Goal: Find specific page/section: Find specific page/section

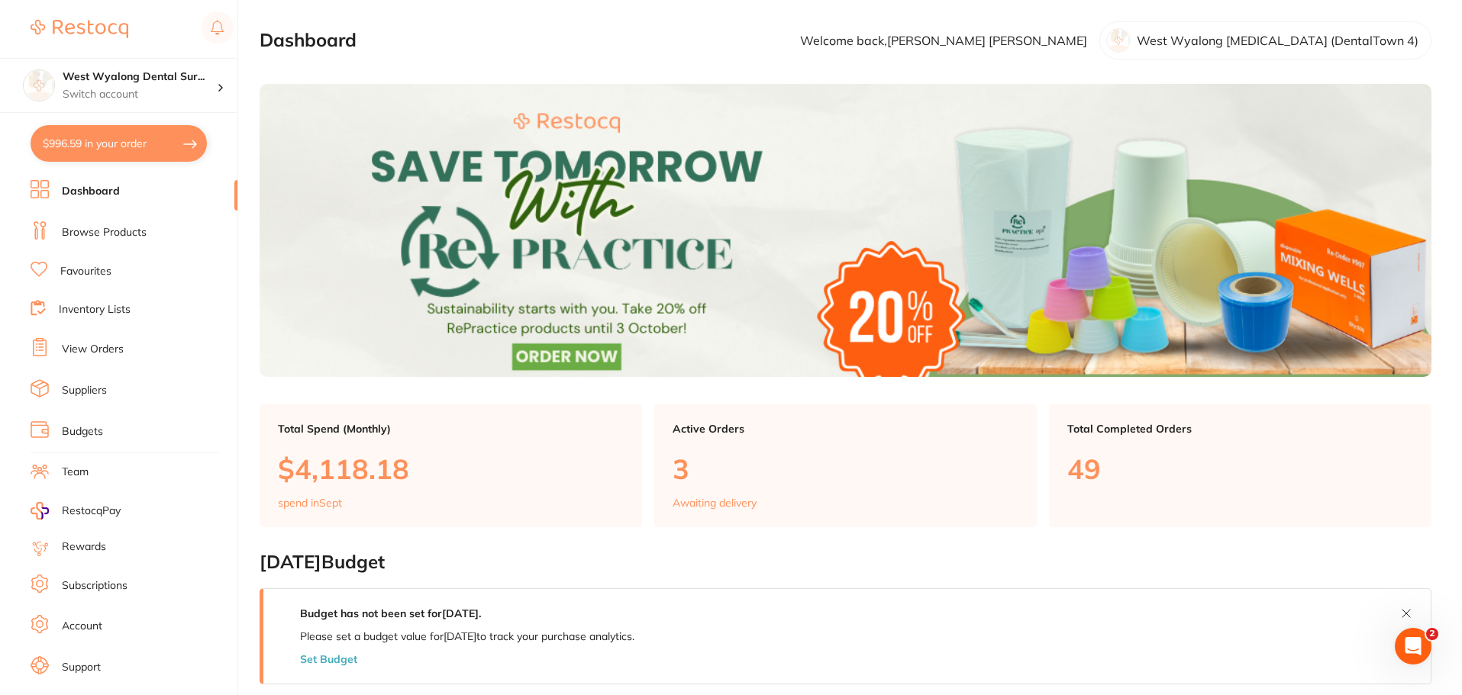
click at [112, 230] on link "Browse Products" at bounding box center [104, 232] width 85 height 15
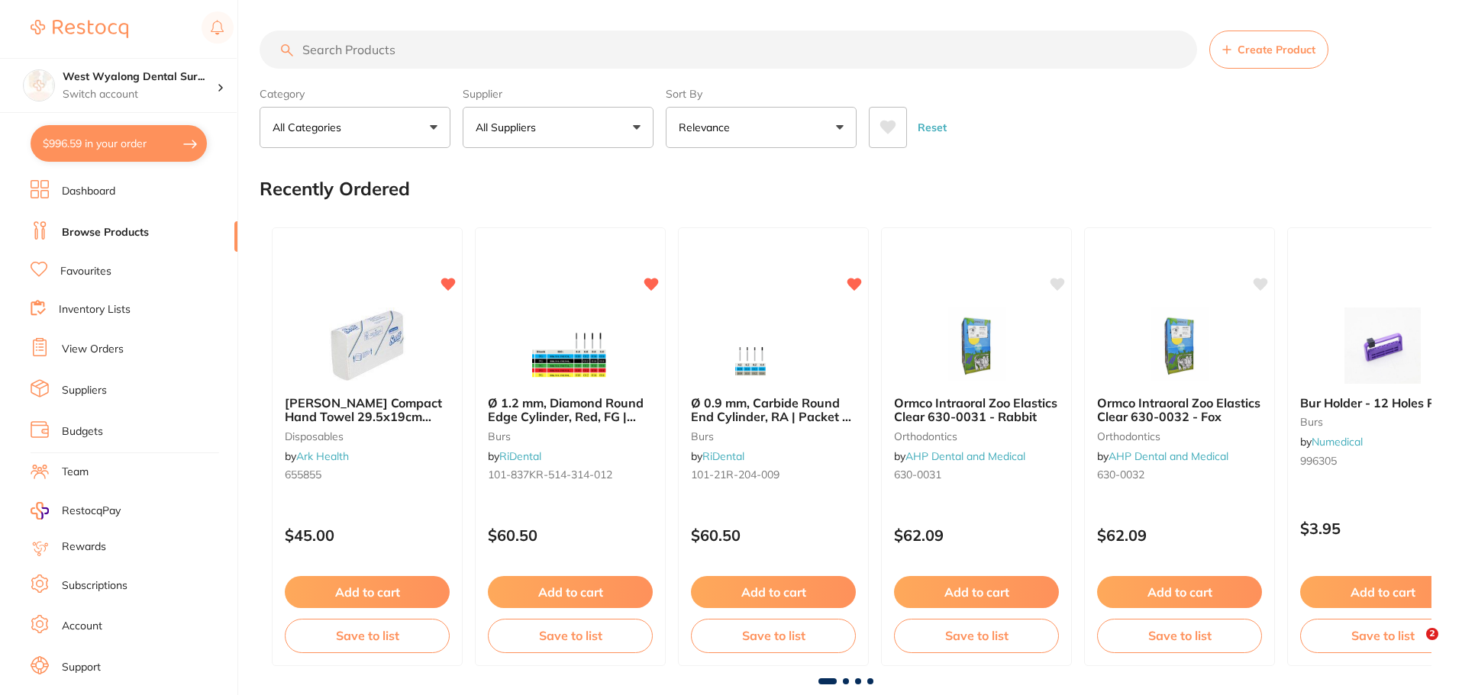
click at [315, 141] on button "All Categories" at bounding box center [355, 127] width 191 height 41
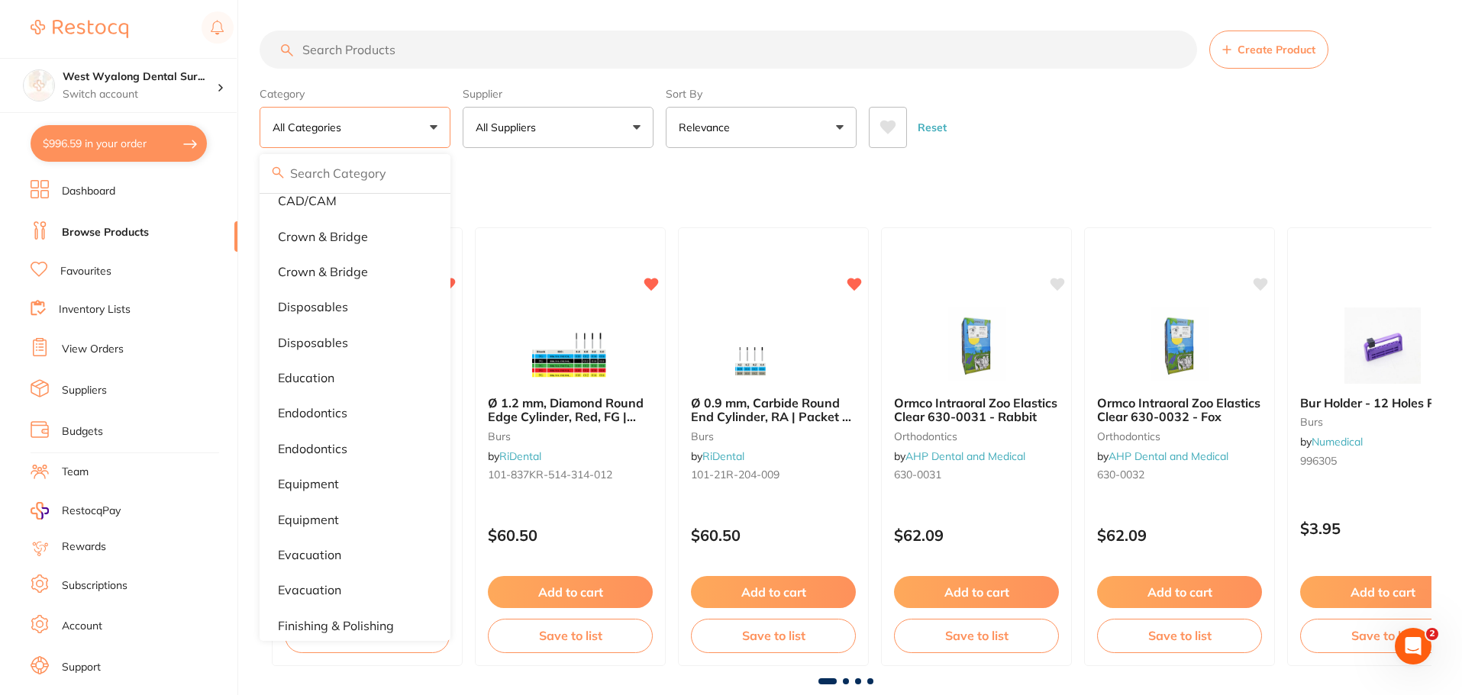
scroll to position [229, 0]
click at [572, 128] on button "All Suppliers" at bounding box center [558, 127] width 191 height 41
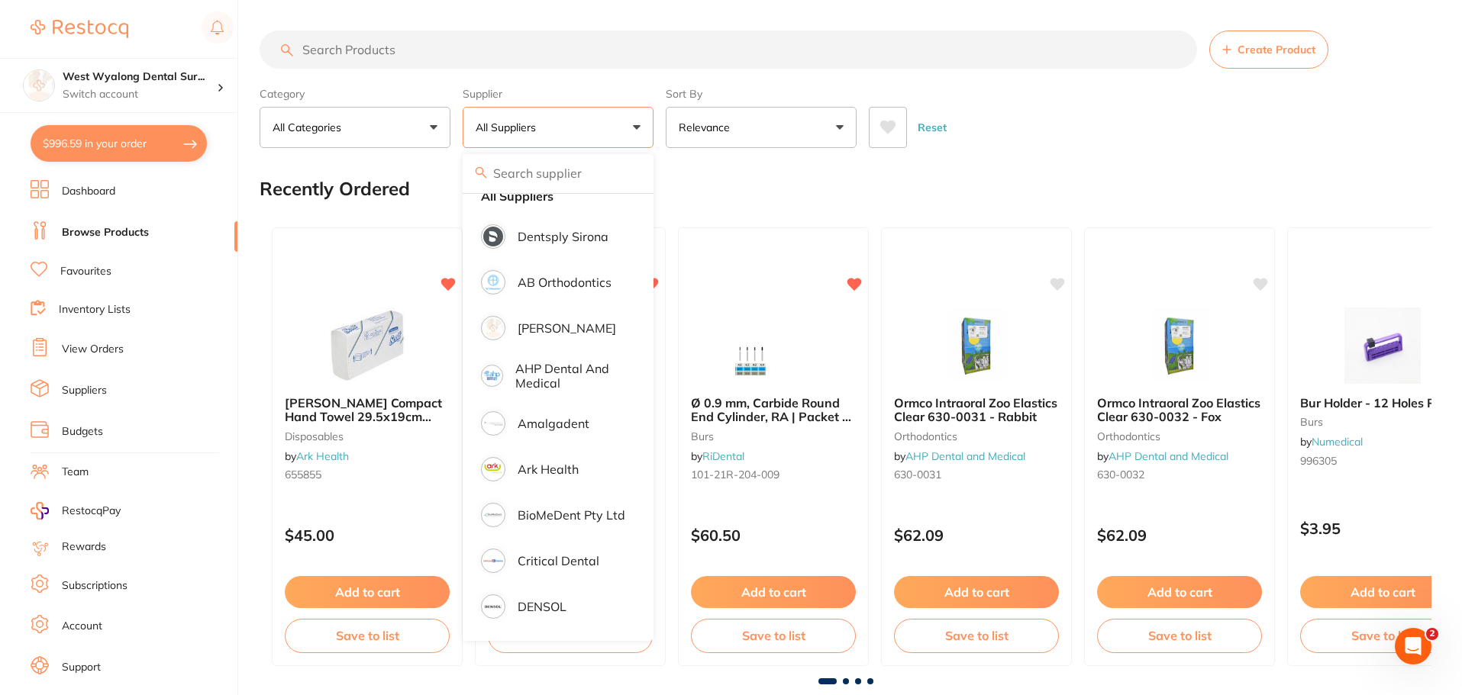
scroll to position [0, 0]
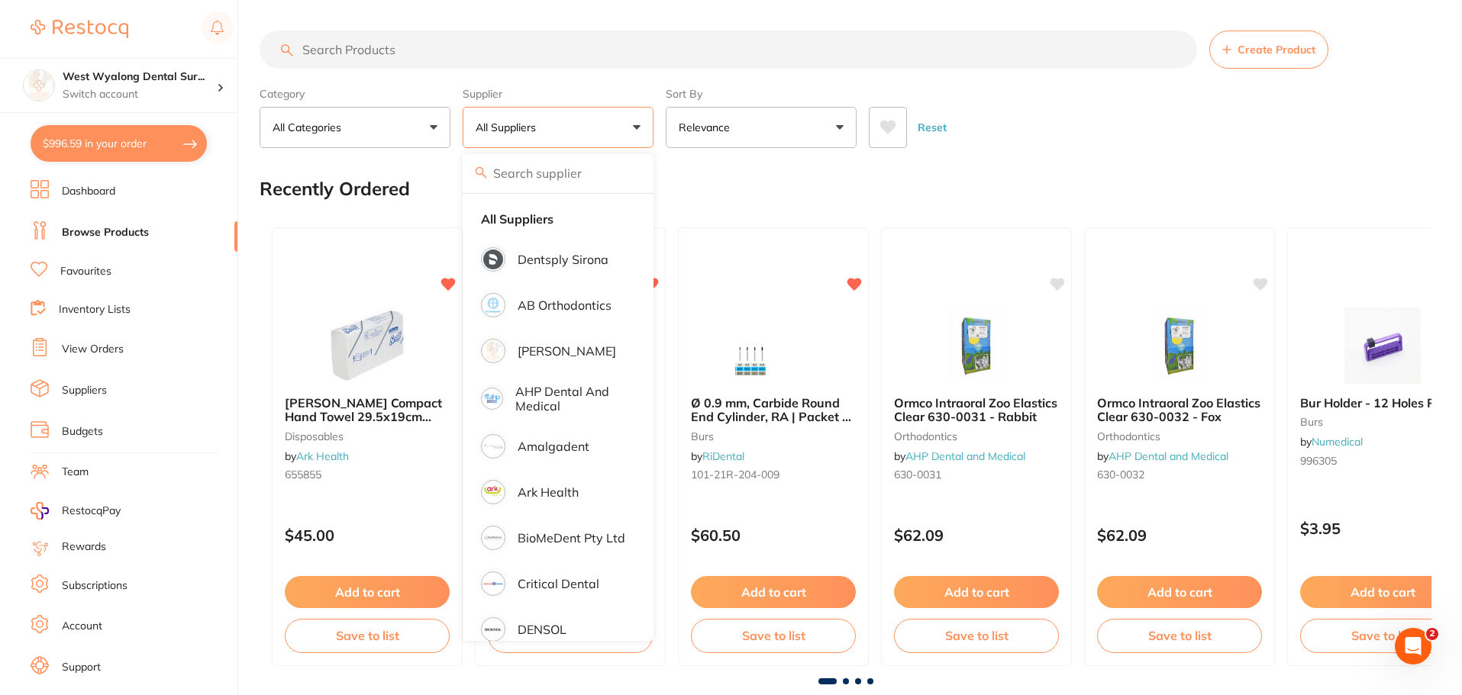
click at [743, 142] on button "Relevance" at bounding box center [761, 127] width 191 height 41
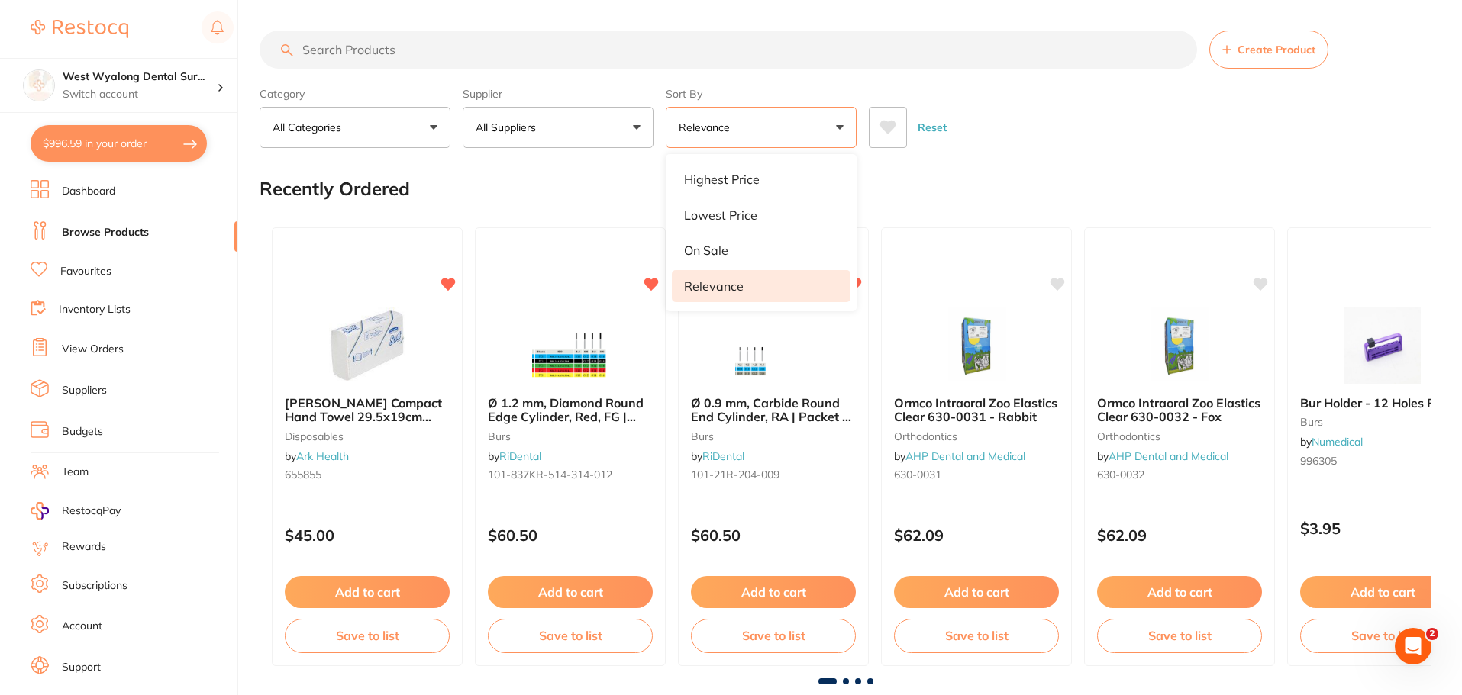
click at [746, 141] on button "Relevance" at bounding box center [761, 127] width 191 height 41
click at [98, 232] on link "Browse Products" at bounding box center [105, 232] width 87 height 15
click at [373, 49] on input "search" at bounding box center [728, 50] width 937 height 38
type input "C"
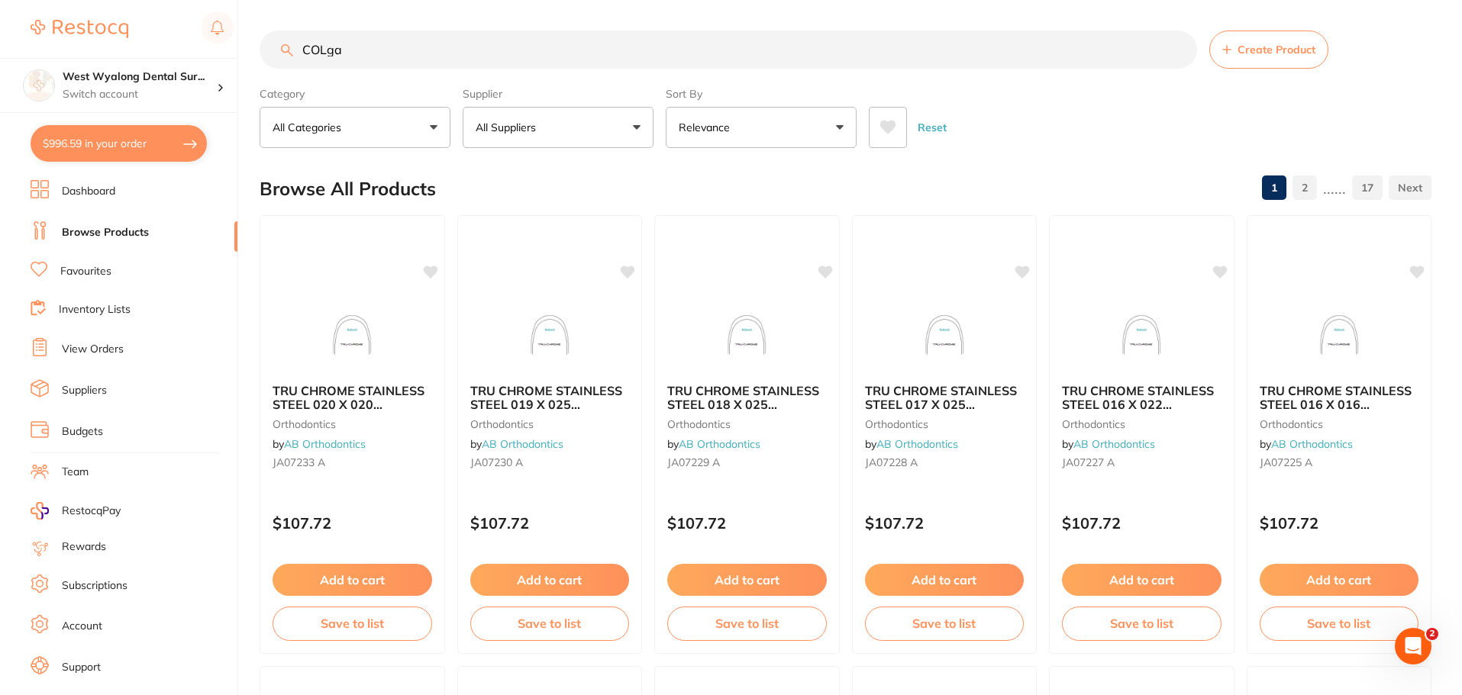
type input "COLgat"
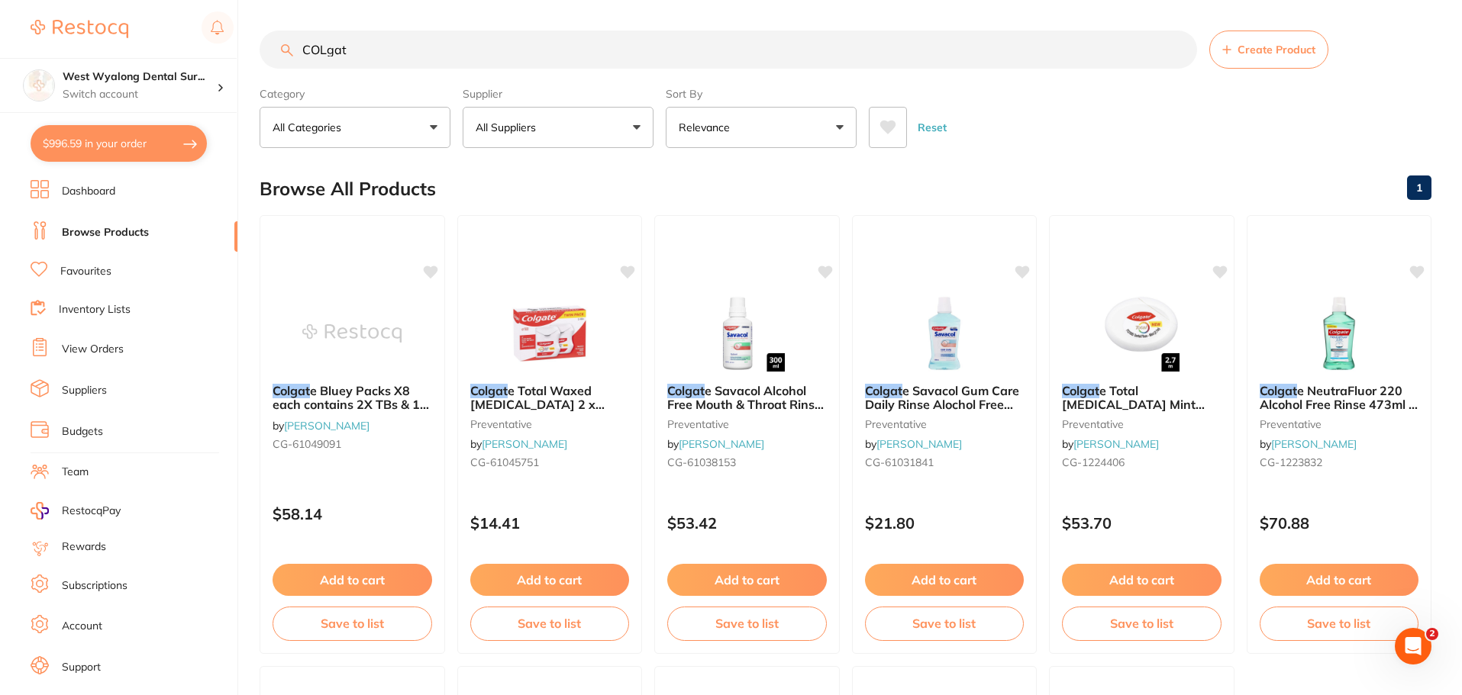
drag, startPoint x: 360, startPoint y: 47, endPoint x: 282, endPoint y: 48, distance: 78.6
click at [282, 48] on div "COLgat Create Product" at bounding box center [846, 50] width 1172 height 38
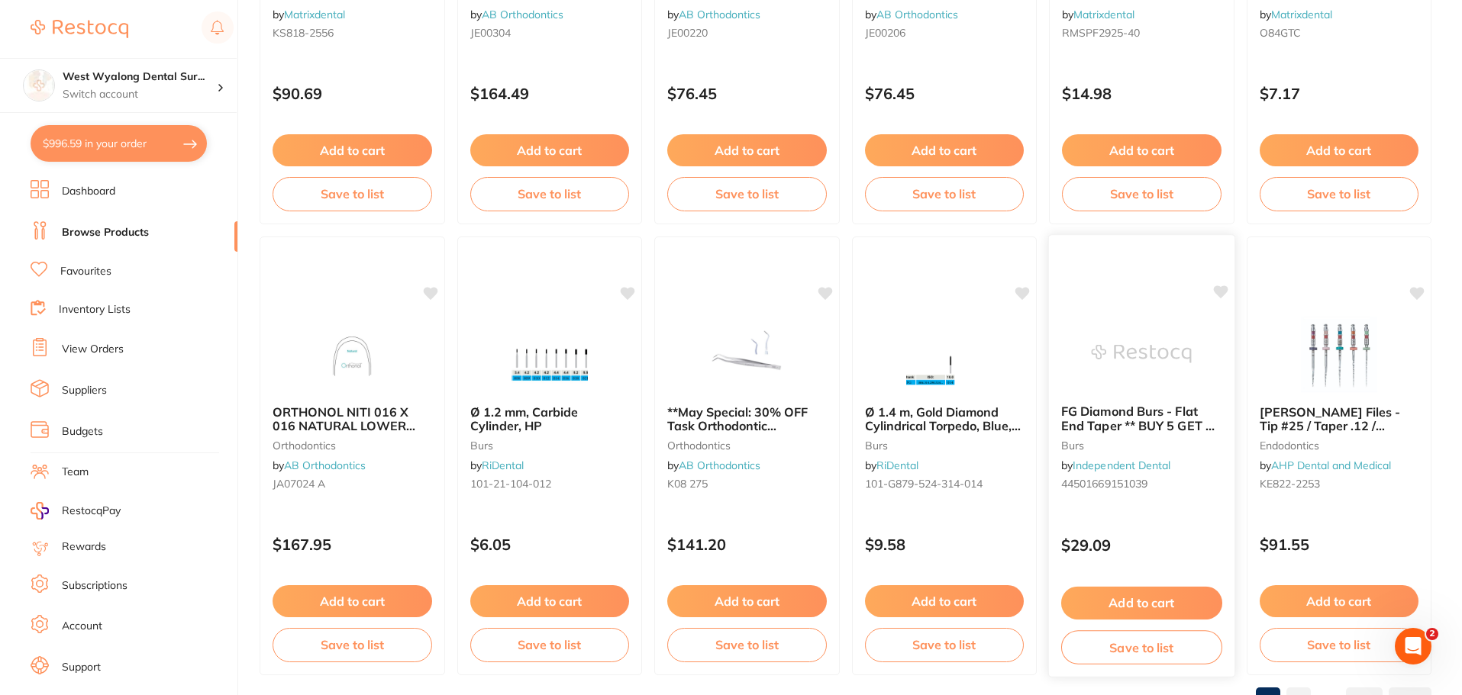
scroll to position [3647, 0]
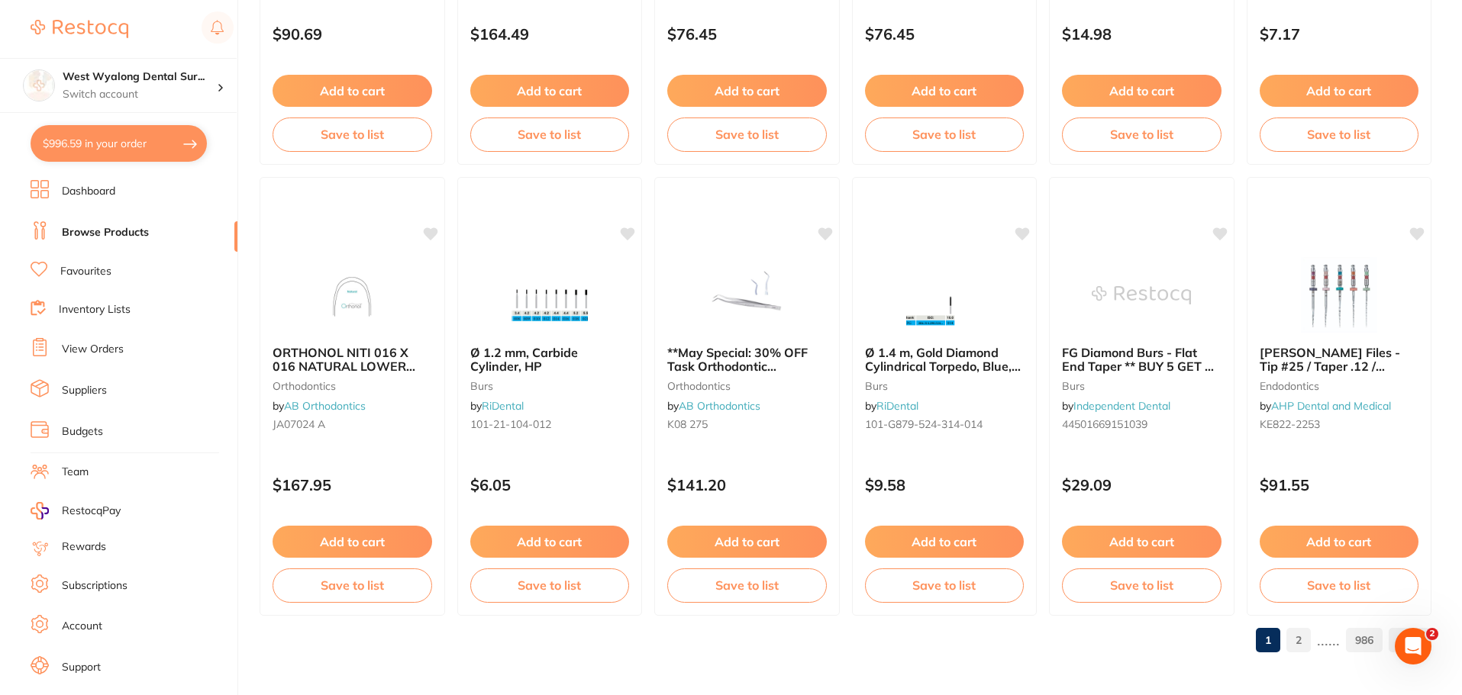
click at [1297, 630] on link "2" at bounding box center [1298, 640] width 24 height 31
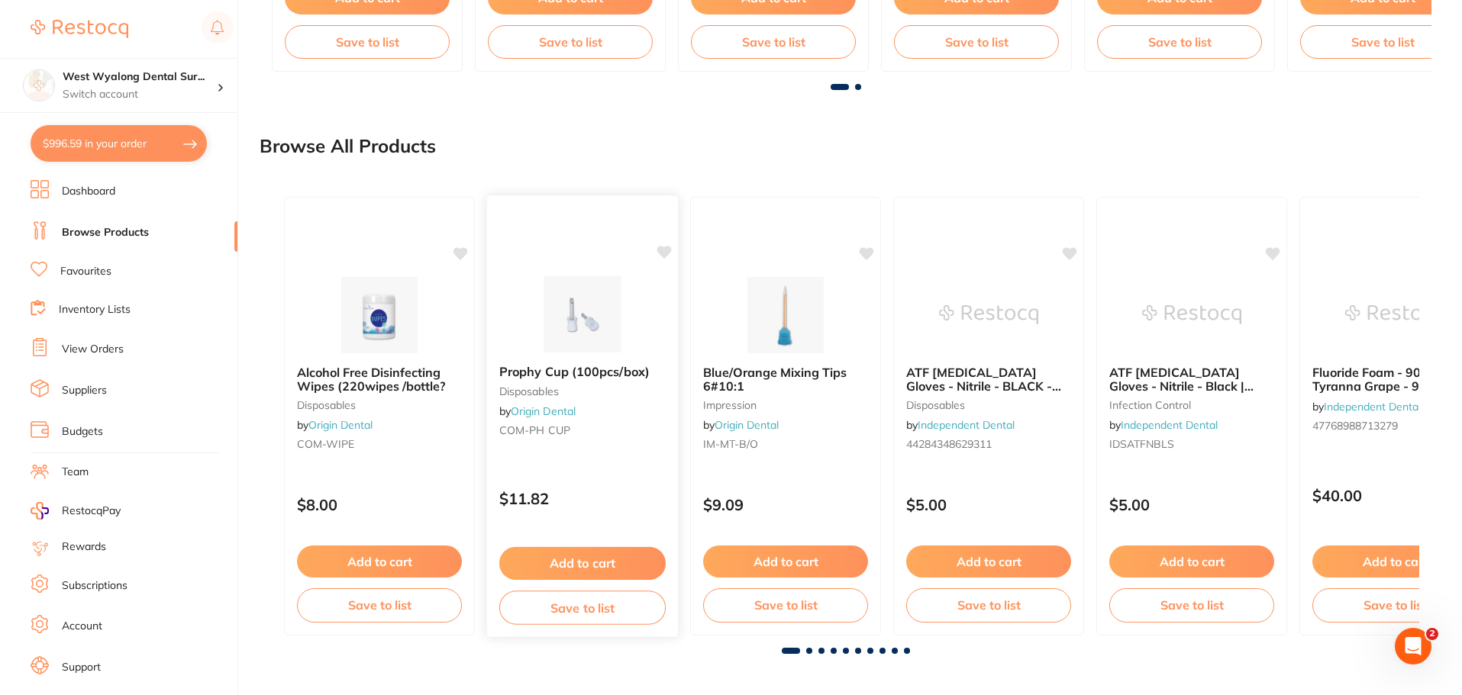
scroll to position [1166, 0]
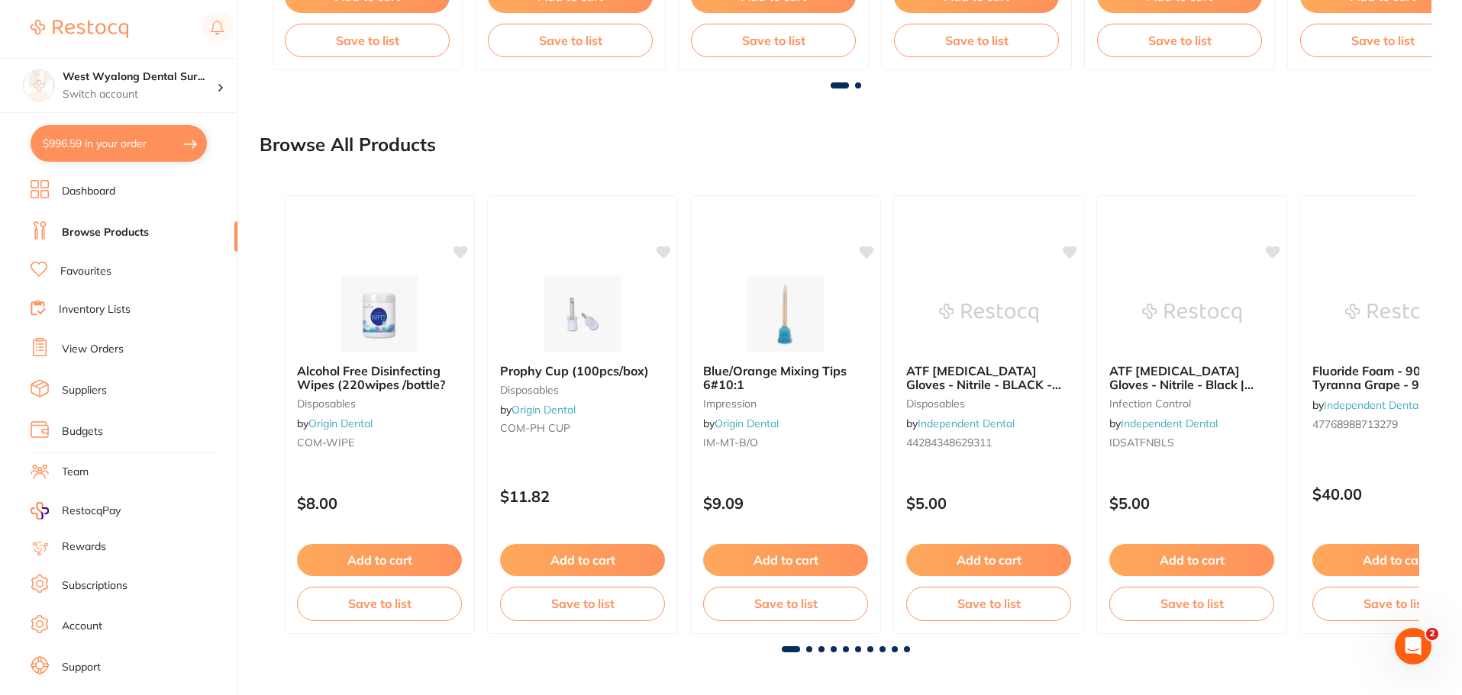
click at [54, 271] on li "Favourites" at bounding box center [134, 272] width 207 height 20
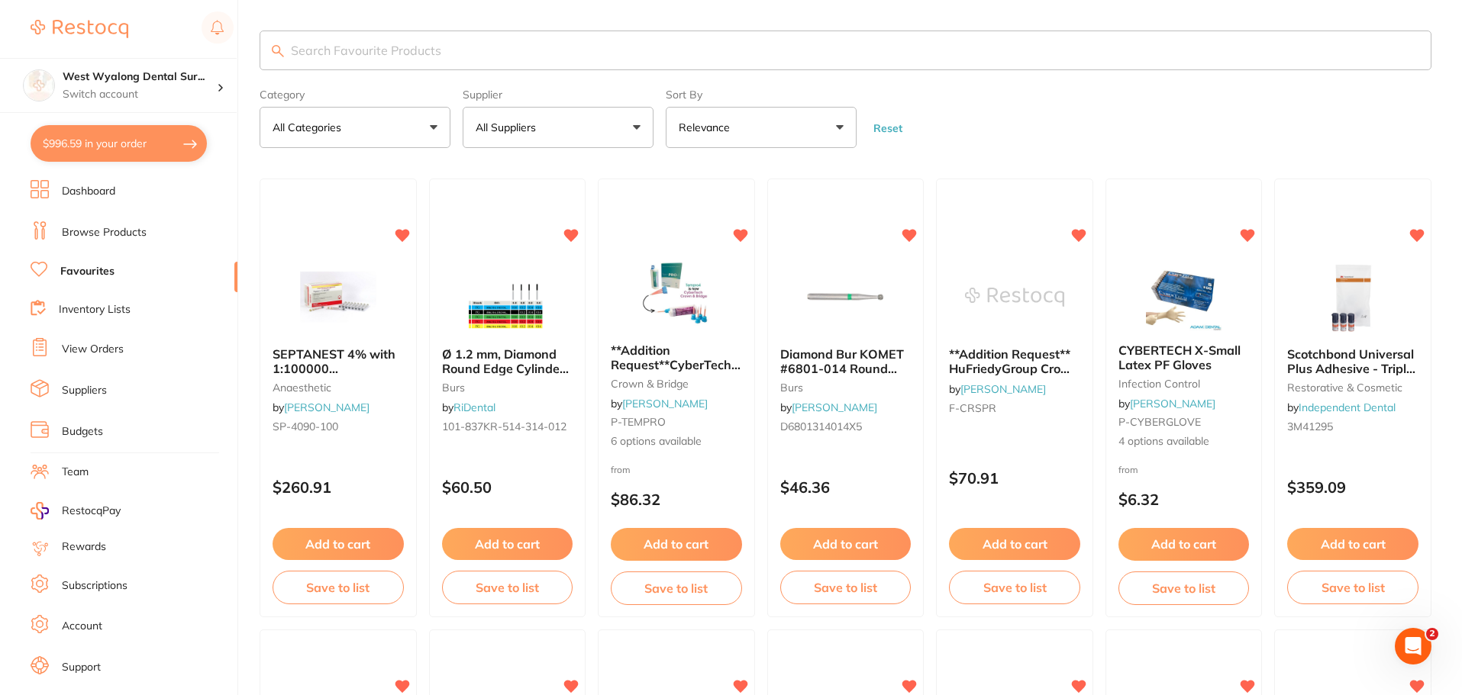
click at [105, 309] on link "Inventory Lists" at bounding box center [95, 309] width 72 height 15
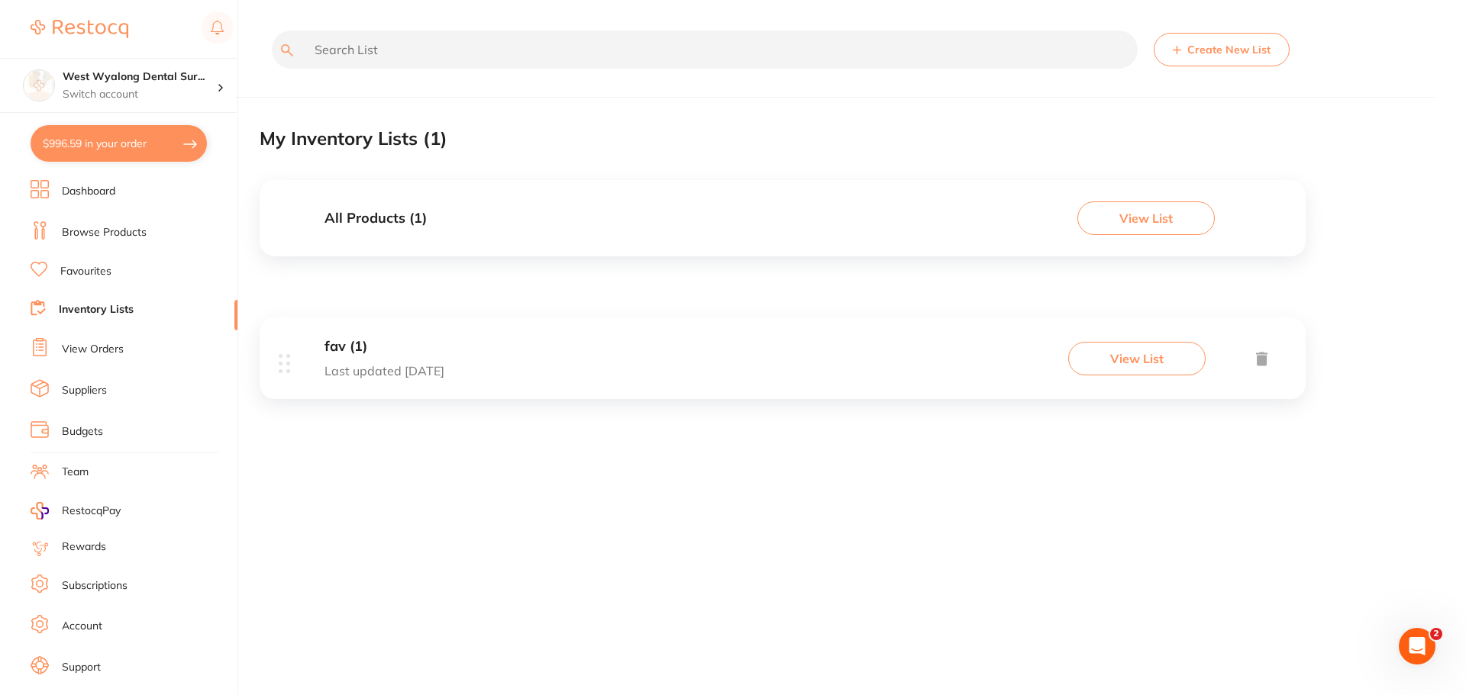
click at [89, 194] on link "Dashboard" at bounding box center [88, 191] width 53 height 15
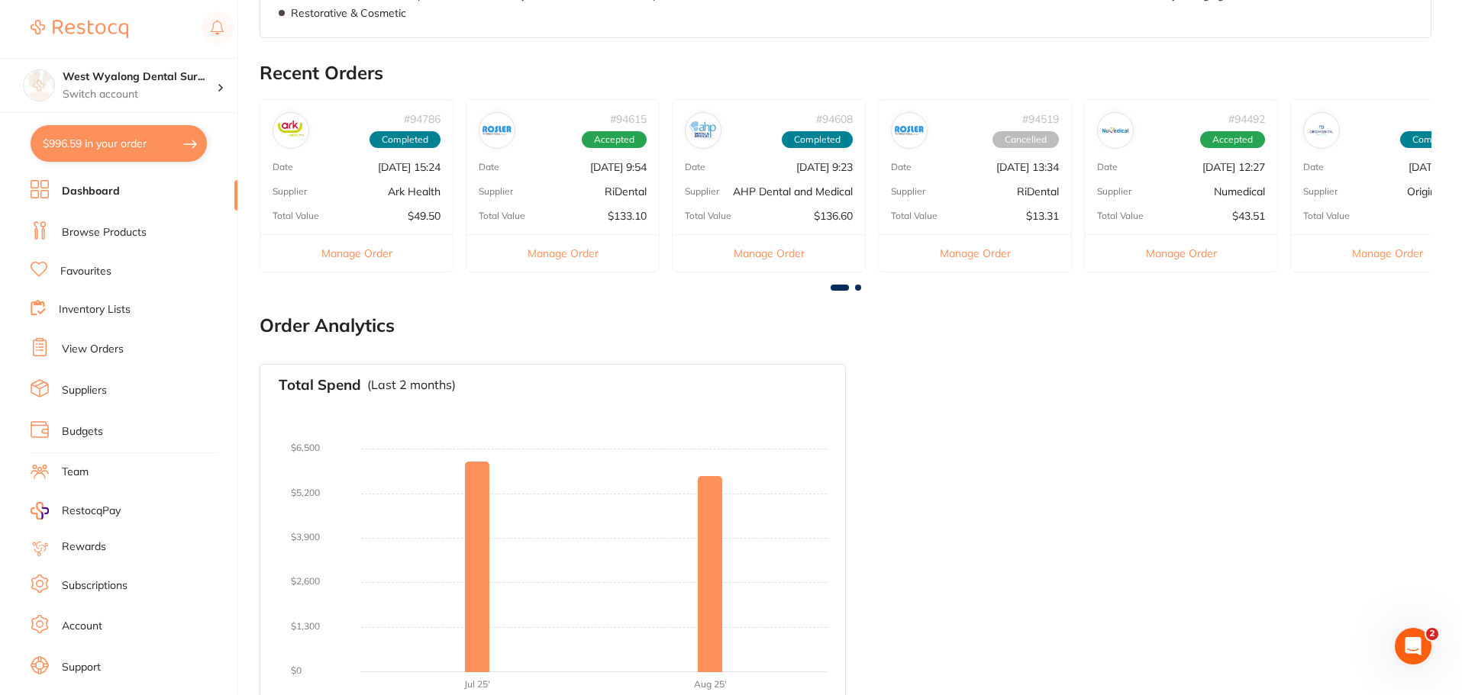
scroll to position [827, 0]
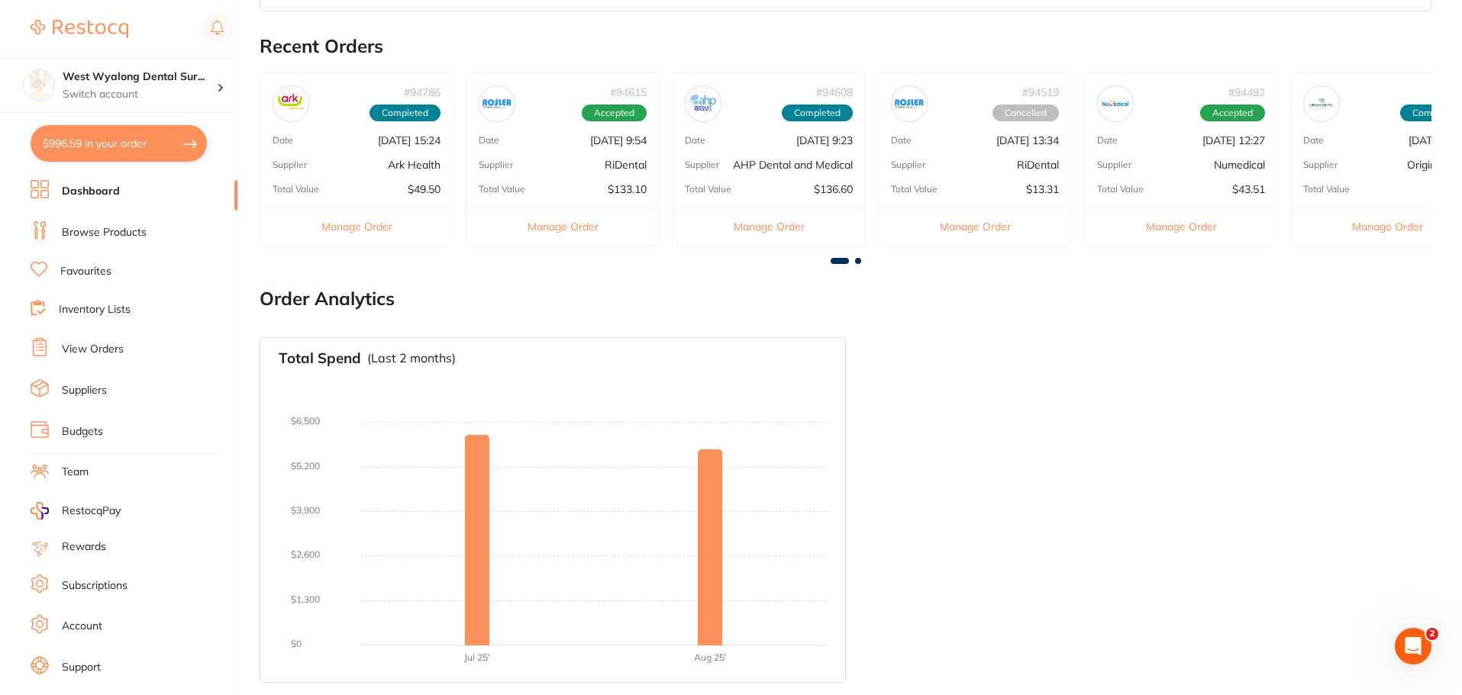
click at [63, 419] on ul "Dashboard Browse Products Favourites Inventory Lists View Orders Suppliers Budg…" at bounding box center [134, 443] width 207 height 527
click at [69, 427] on link "Budgets" at bounding box center [82, 431] width 41 height 15
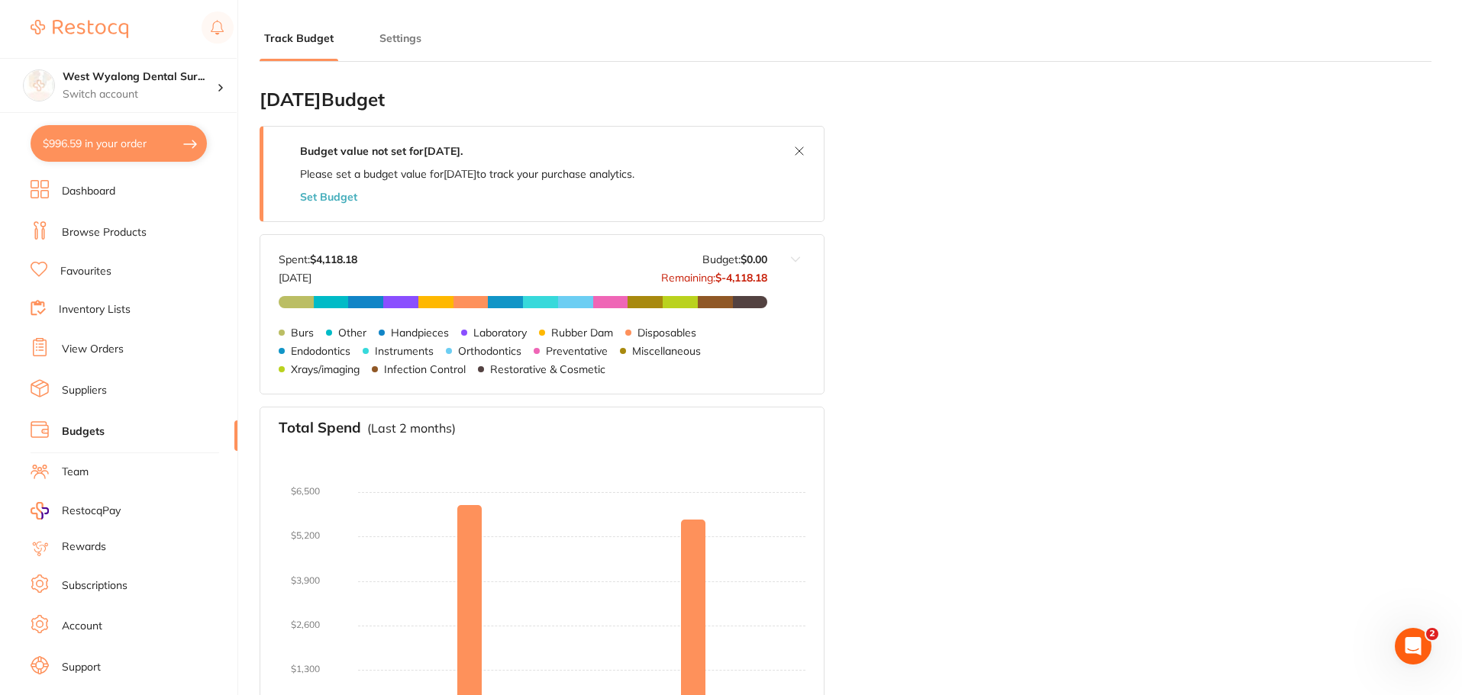
drag, startPoint x: 1342, startPoint y: 2, endPoint x: 990, endPoint y: 148, distance: 381.2
click at [990, 148] on div "[DATE] Budget Budget value not set for [DATE] . Please set a budget value for […" at bounding box center [846, 482] width 1172 height 817
